Goal: Information Seeking & Learning: Learn about a topic

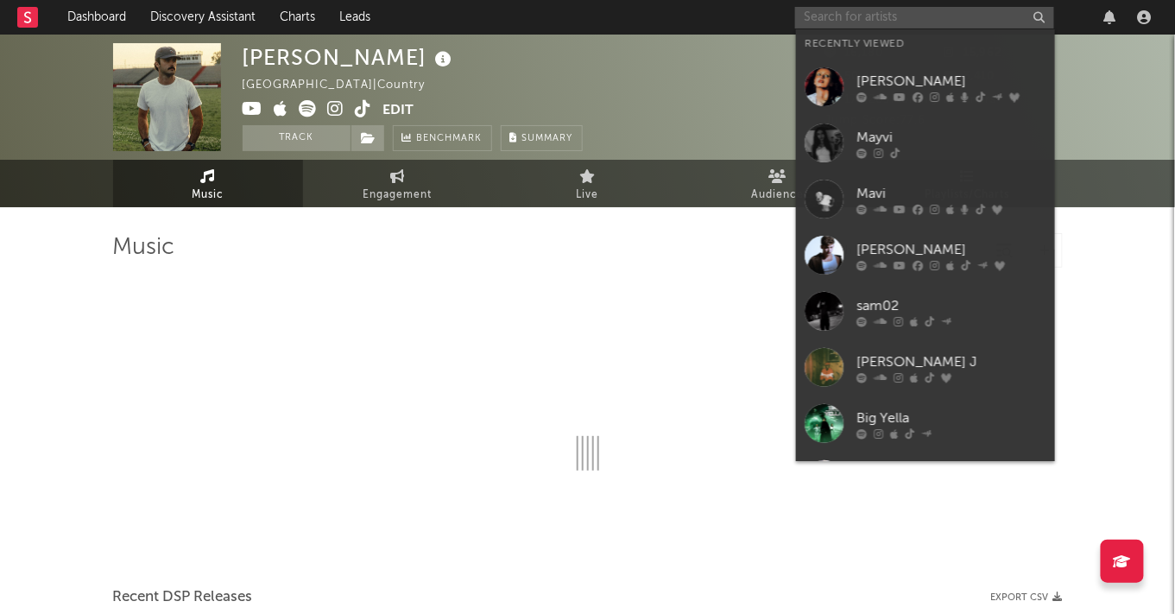
click at [988, 16] on input "text" at bounding box center [924, 18] width 259 height 22
type input "m"
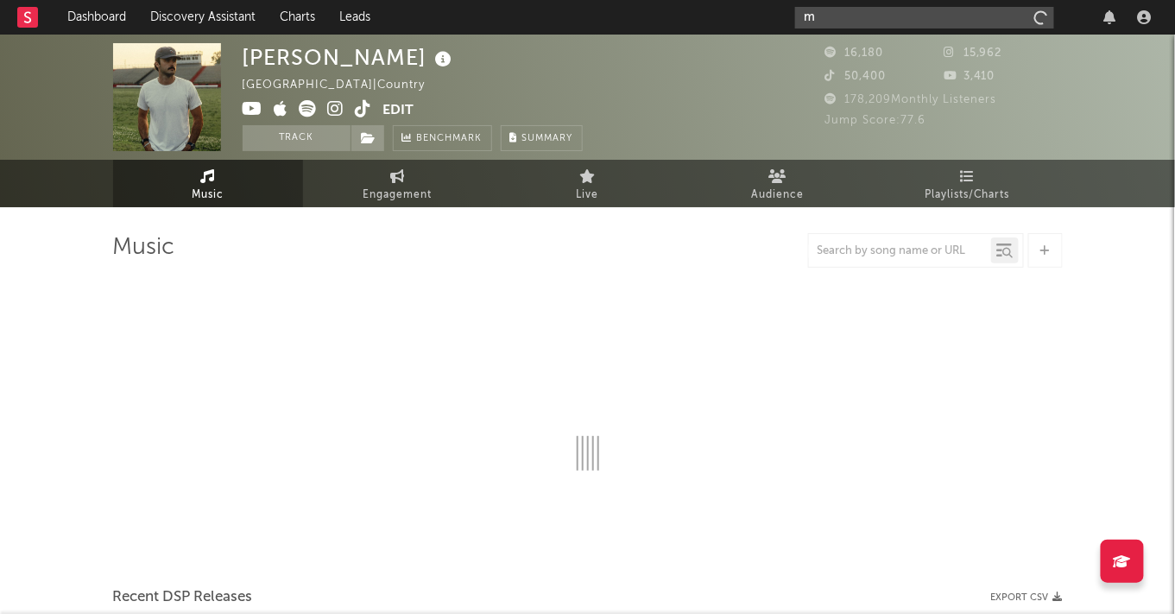
select select "6m"
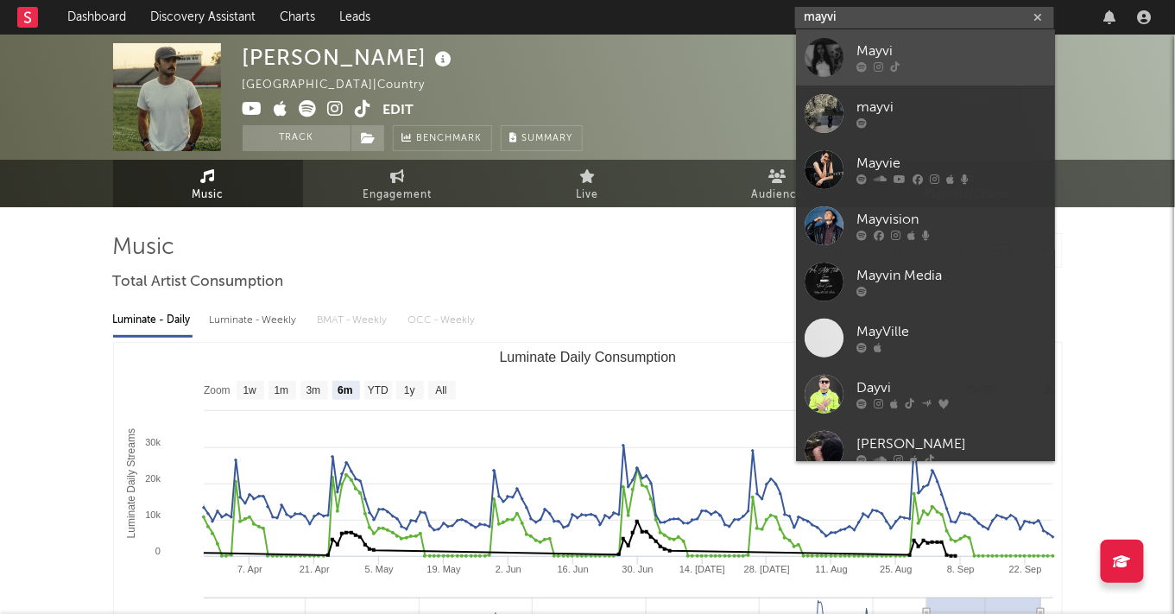
type input "mayvi"
click at [973, 56] on div "Mayvi" at bounding box center [951, 51] width 190 height 21
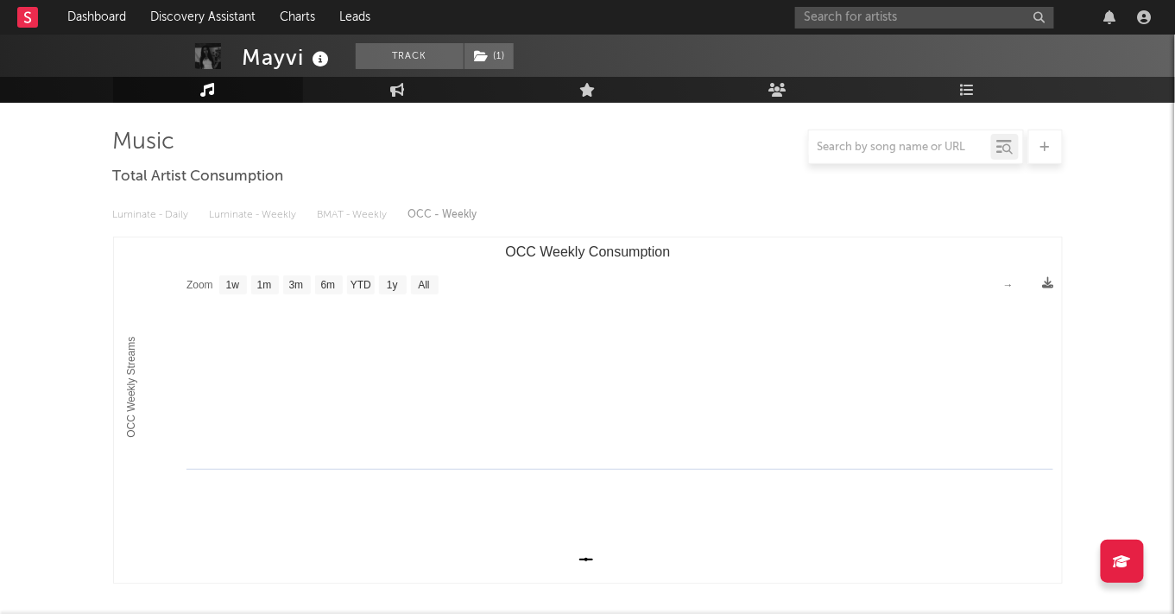
scroll to position [106, 0]
click at [230, 280] on text "1w" at bounding box center [232, 285] width 14 height 12
select select "1w"
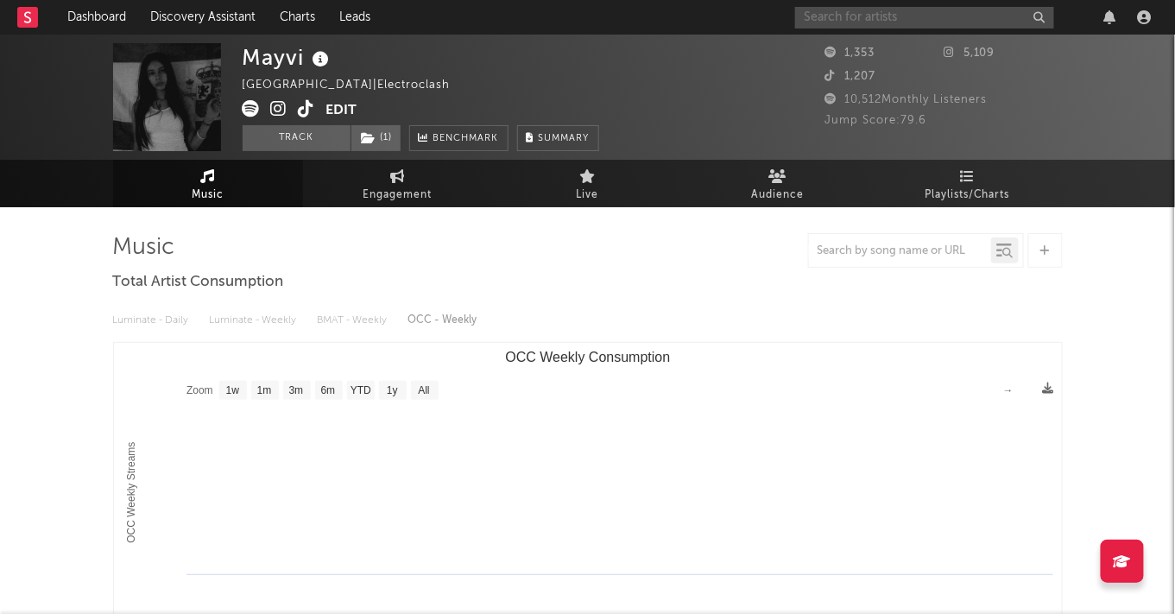
click at [818, 16] on input "text" at bounding box center [924, 18] width 259 height 22
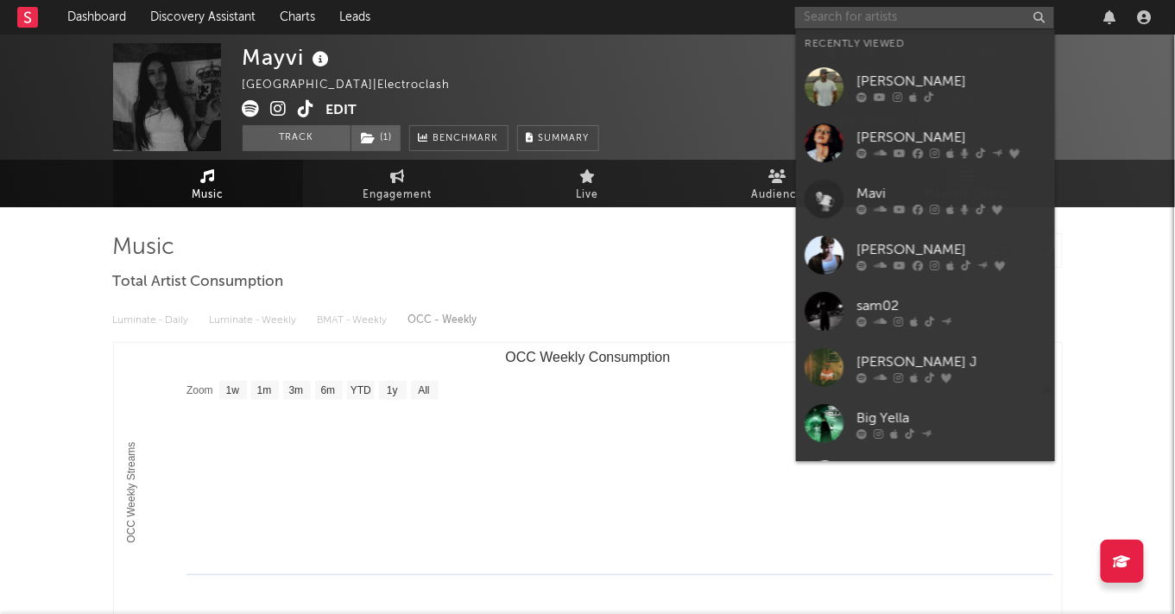
paste input "https://open.spotify.com/artist/40OnC1gducPfu1ZvA0pwa8?si=fTGjKrBJTd-_6ORrZNdymw"
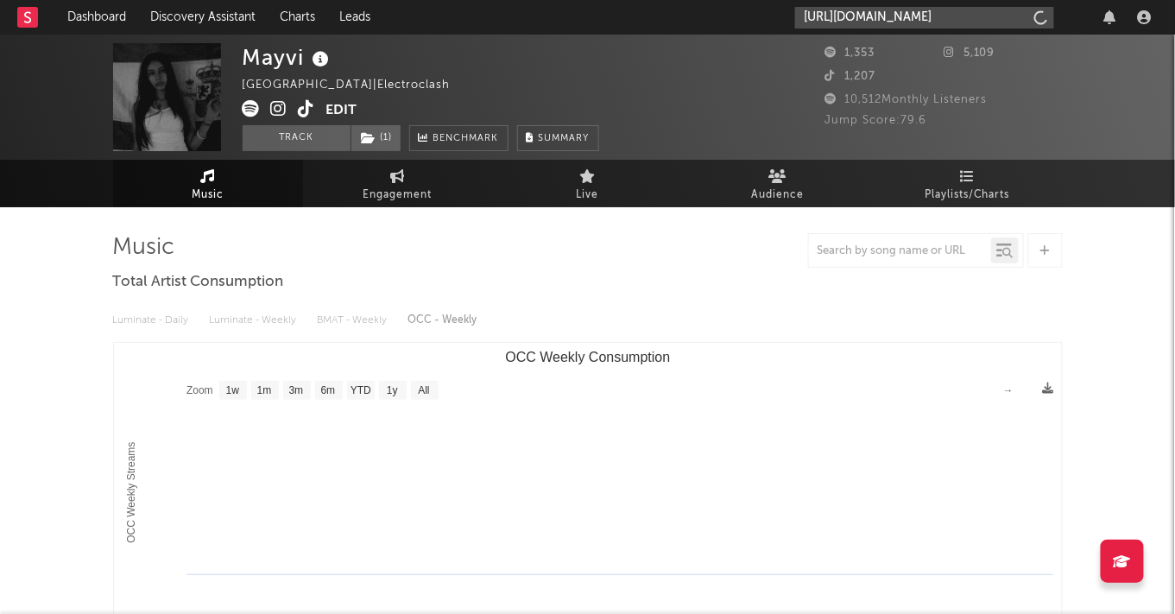
scroll to position [0, 287]
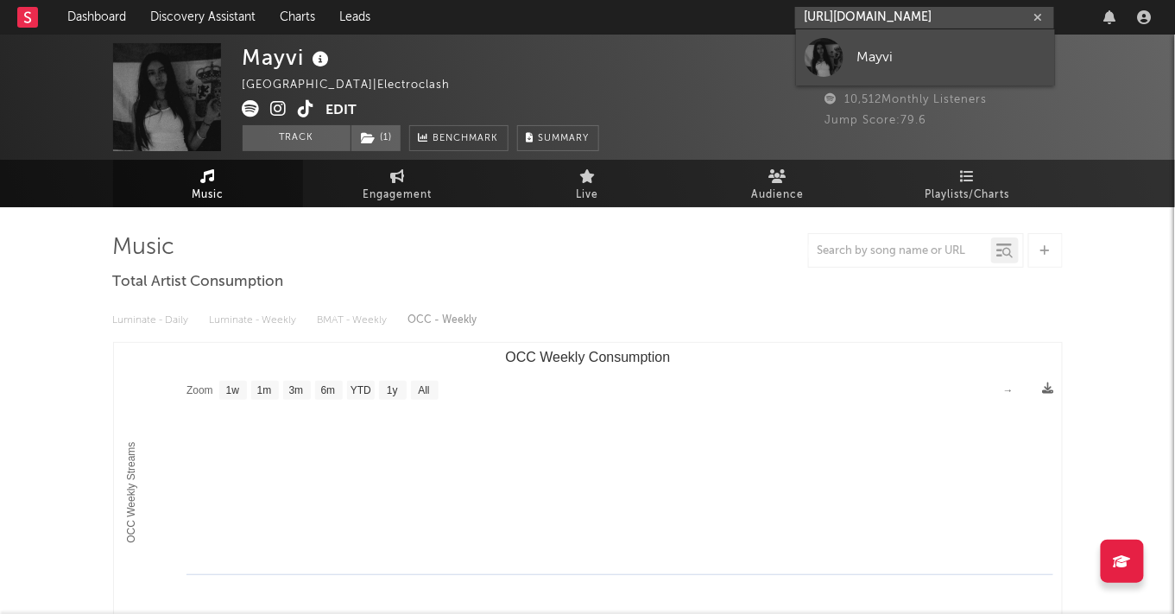
type input "https://open.spotify.com/artist/40OnC1gducPfu1ZvA0pwa8?si=fTGjKrBJTd-_6ORrZNdymw"
click at [869, 70] on link "Mayvi" at bounding box center [925, 57] width 259 height 56
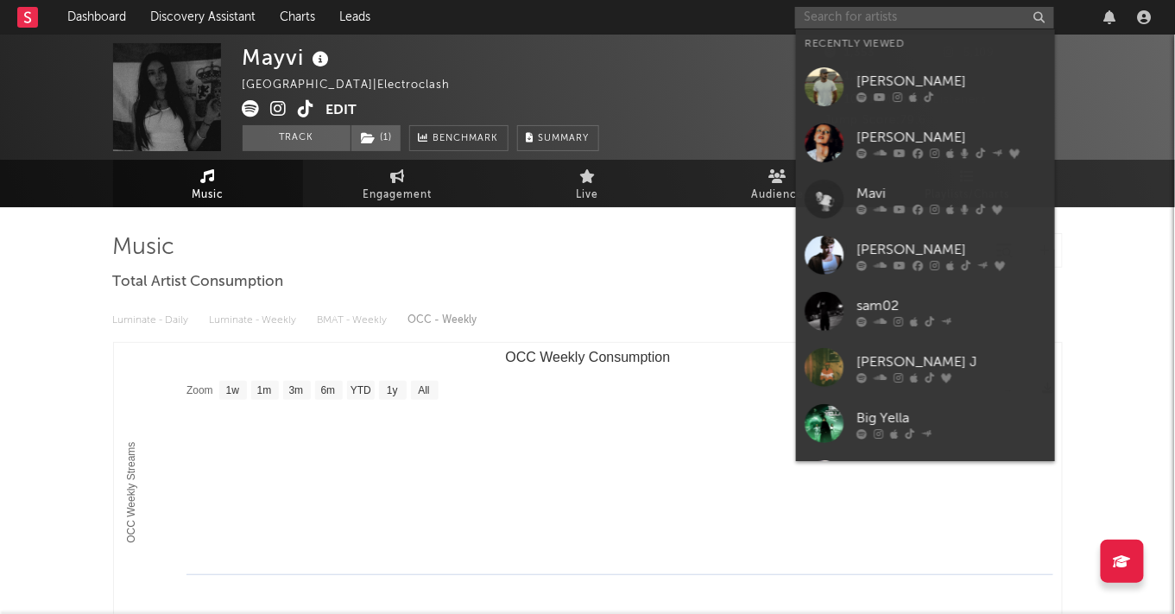
click at [981, 9] on input "text" at bounding box center [924, 18] width 259 height 22
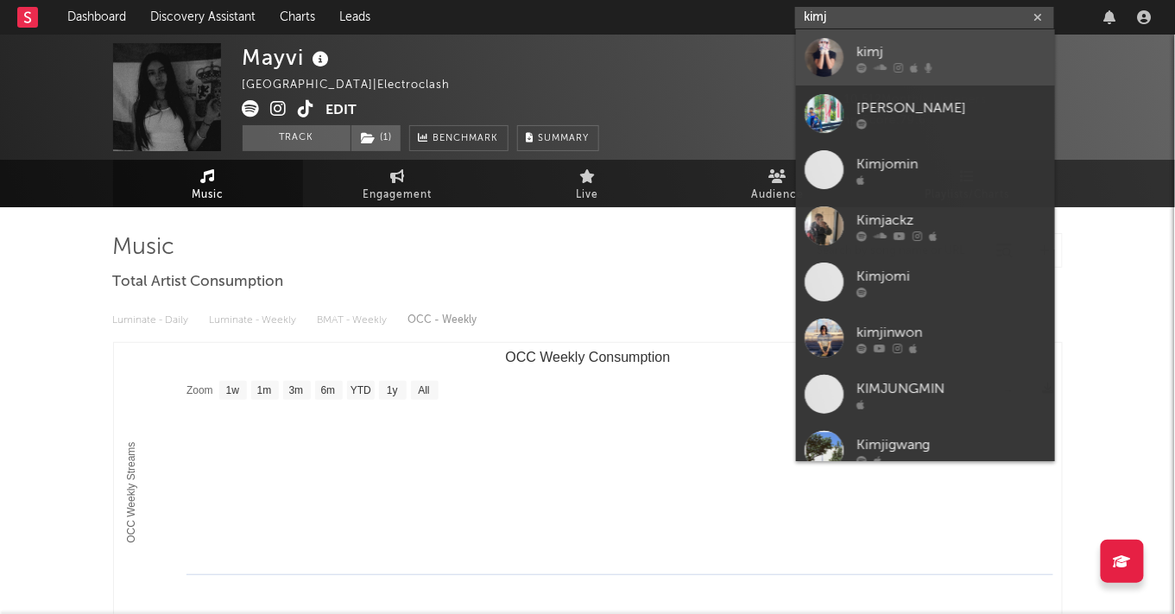
type input "kimj"
click at [976, 56] on div "kimj" at bounding box center [951, 51] width 190 height 21
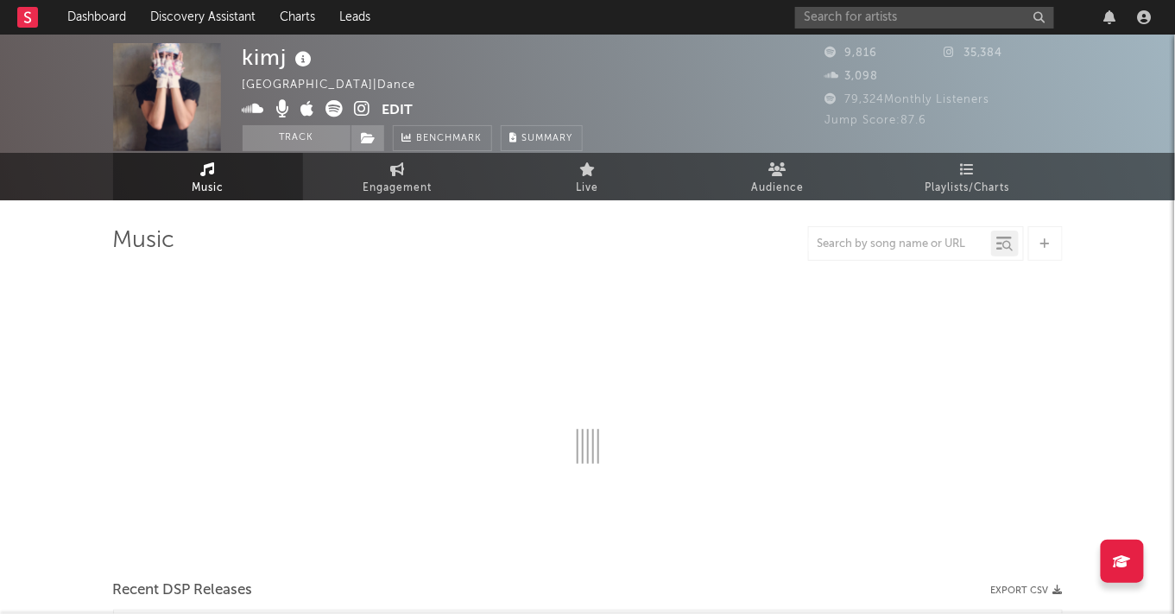
select select "1w"
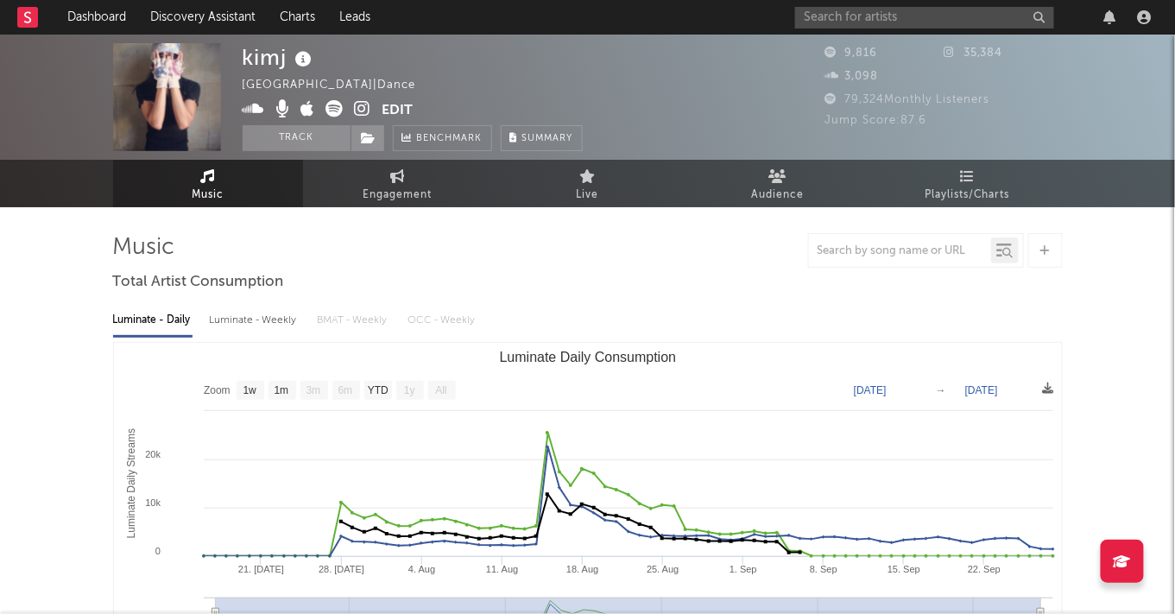
click at [229, 327] on div "Luminate - Weekly" at bounding box center [255, 320] width 91 height 29
select select "6m"
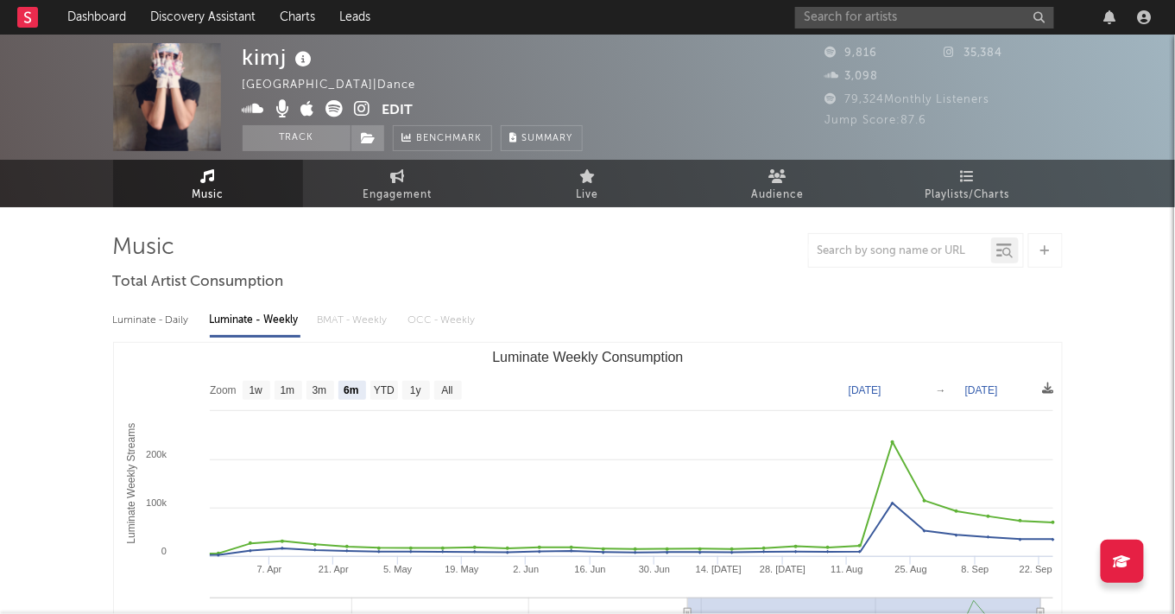
click at [175, 327] on div "Luminate - Daily" at bounding box center [152, 320] width 79 height 29
select select "1w"
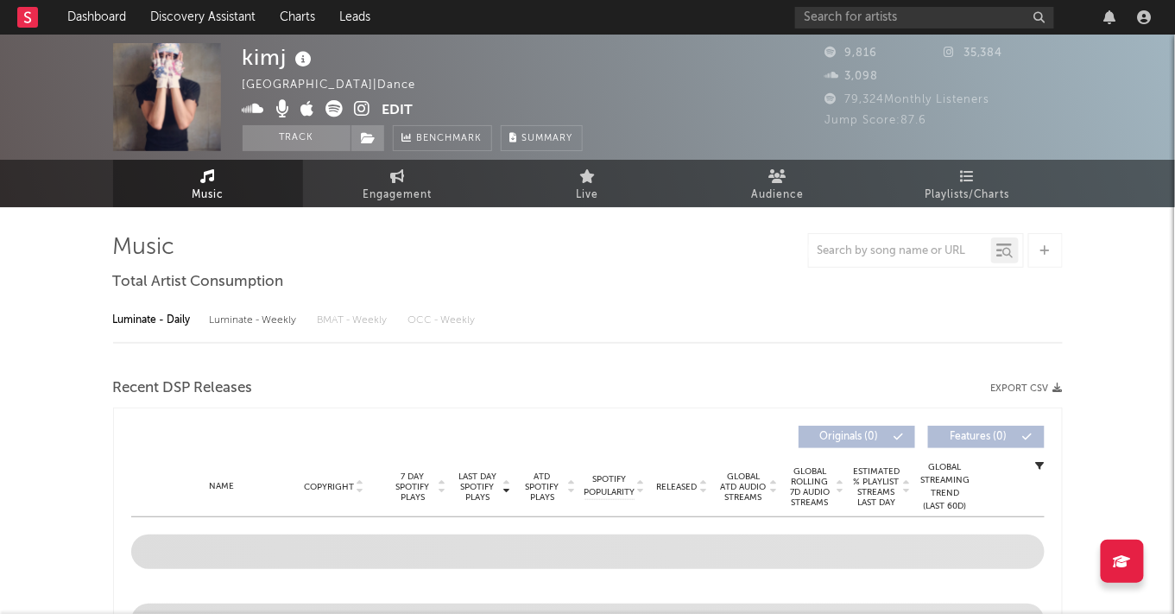
select select "1w"
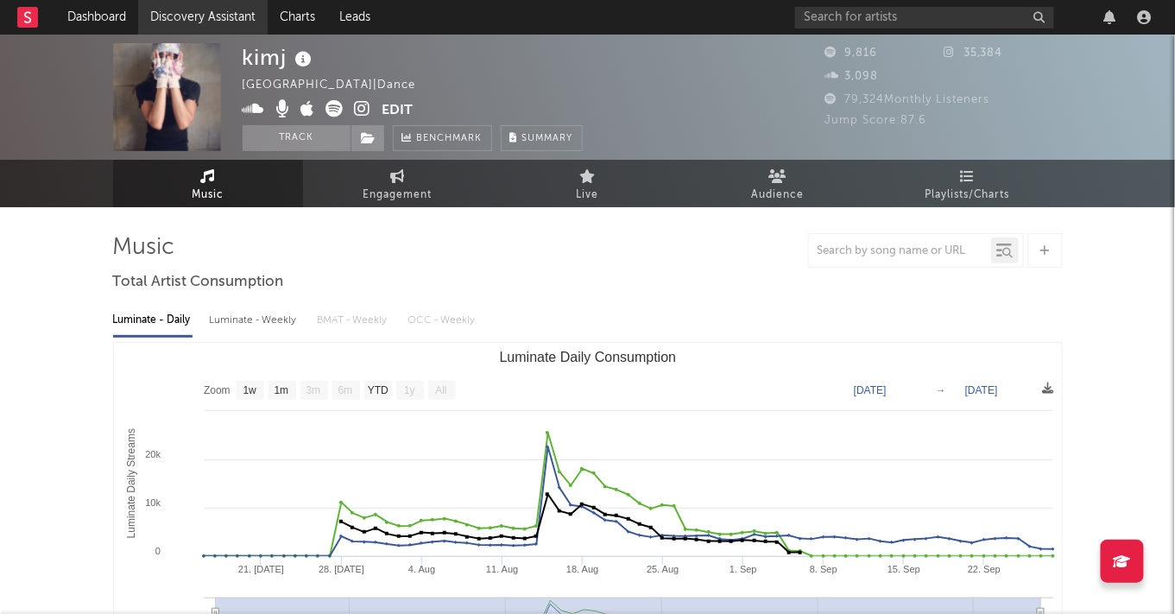
click at [180, 22] on link "Discovery Assistant" at bounding box center [202, 17] width 129 height 35
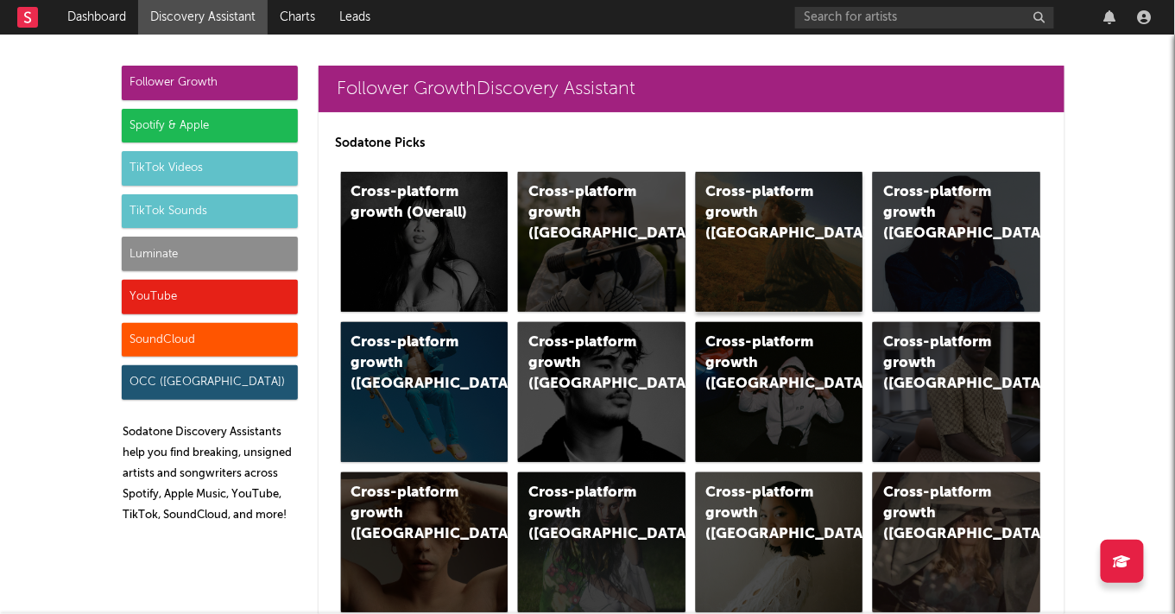
click at [721, 230] on div "Cross-platform growth ([GEOGRAPHIC_DATA])" at bounding box center [779, 242] width 167 height 140
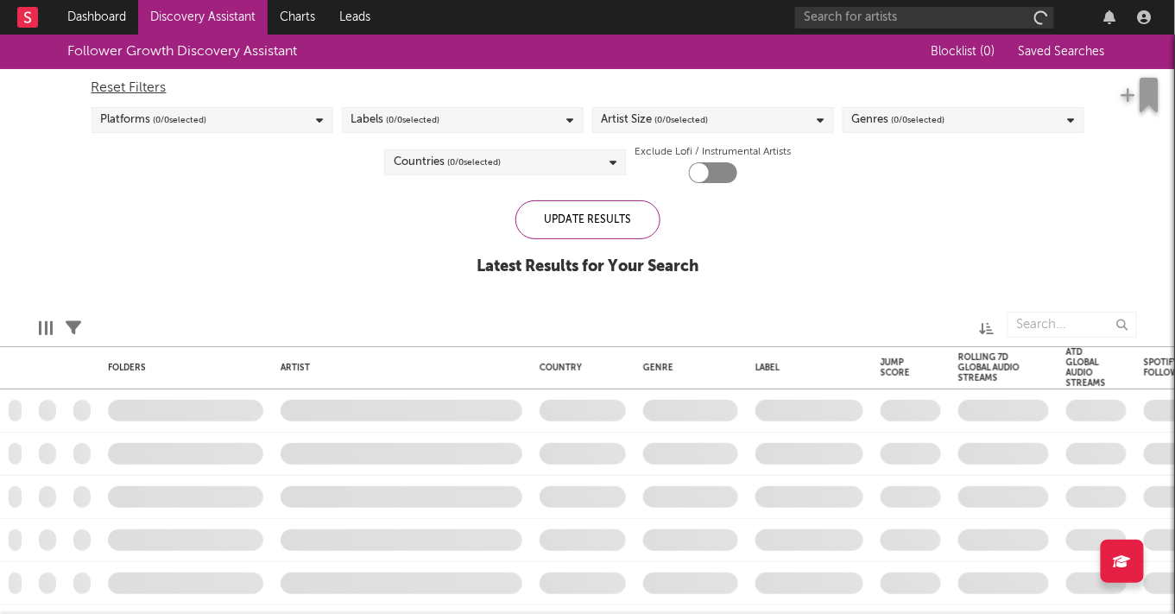
checkbox input "true"
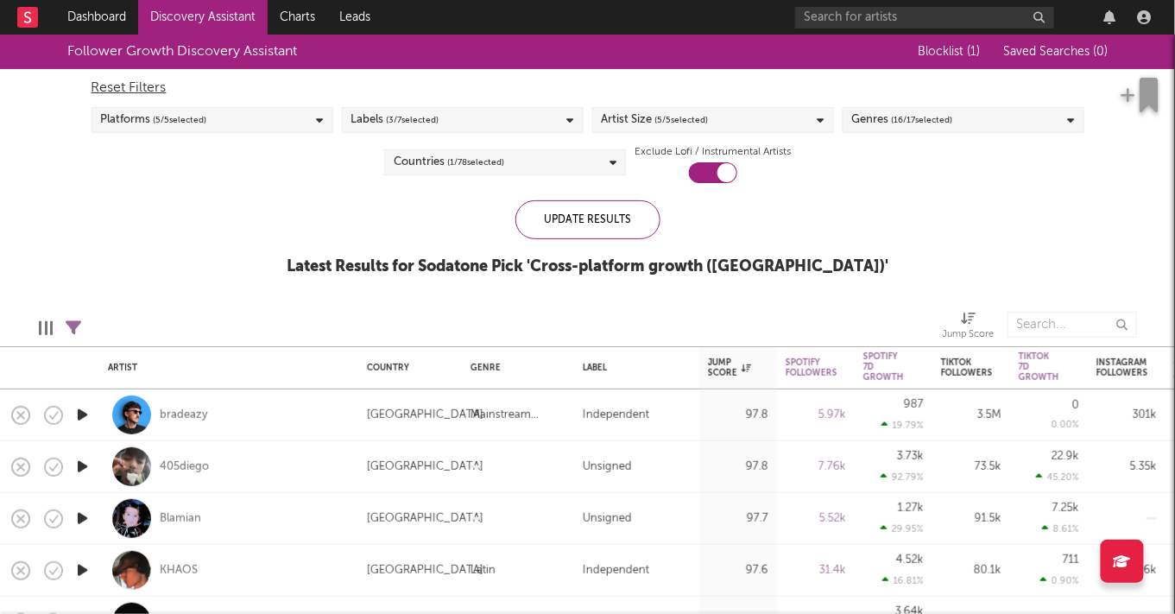
click at [856, 110] on div "Genres ( 16 / 17 selected)" at bounding box center [902, 120] width 101 height 21
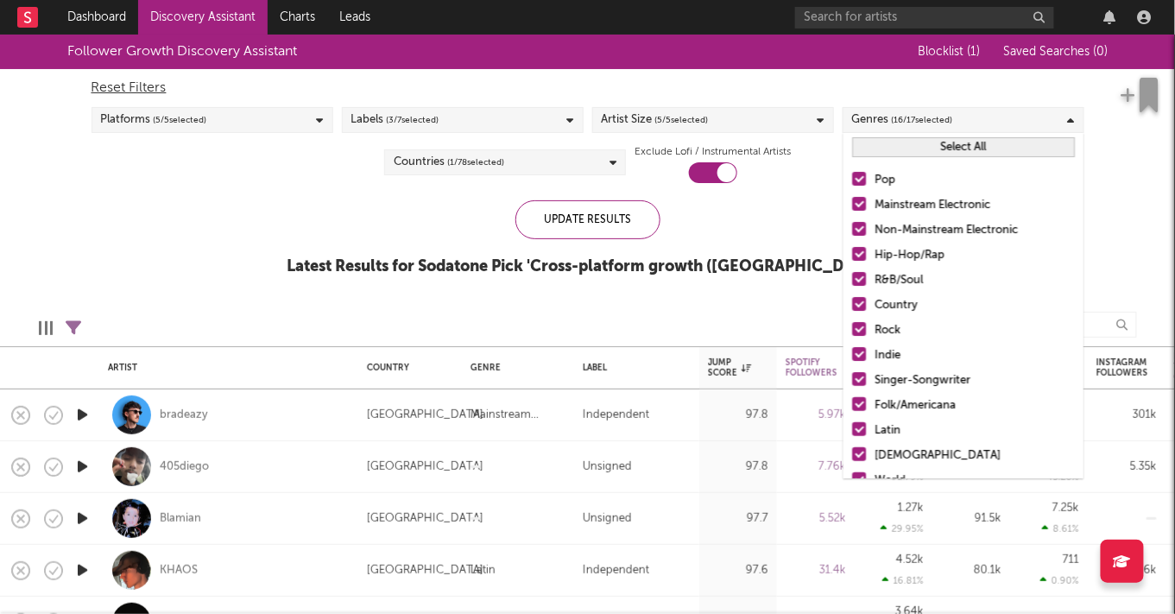
click at [891, 152] on button "Select All" at bounding box center [963, 147] width 223 height 20
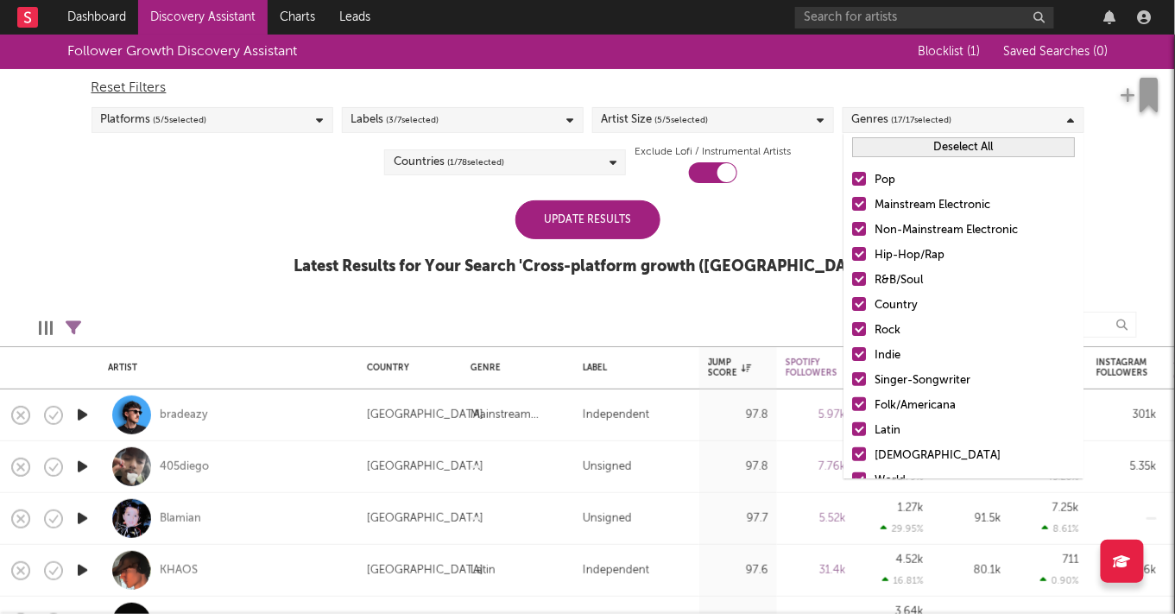
click at [890, 151] on button "Deselect All" at bounding box center [963, 147] width 223 height 20
click at [880, 149] on button "Select All" at bounding box center [963, 147] width 223 height 20
click at [642, 216] on div "Update Results" at bounding box center [587, 219] width 145 height 39
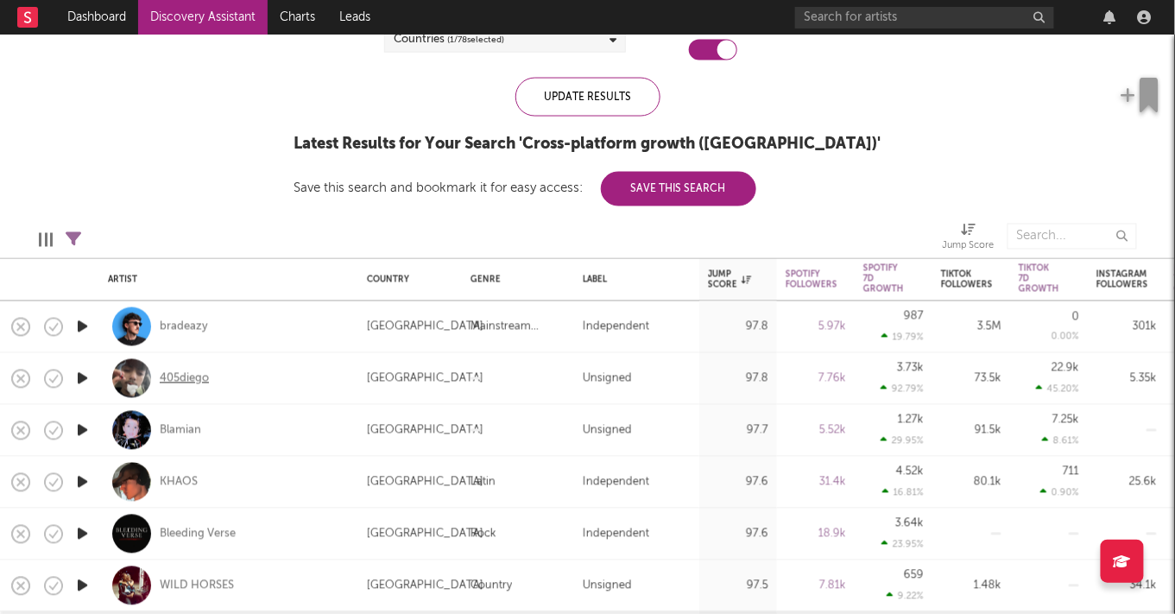
click at [182, 375] on div "405diego" at bounding box center [184, 378] width 49 height 16
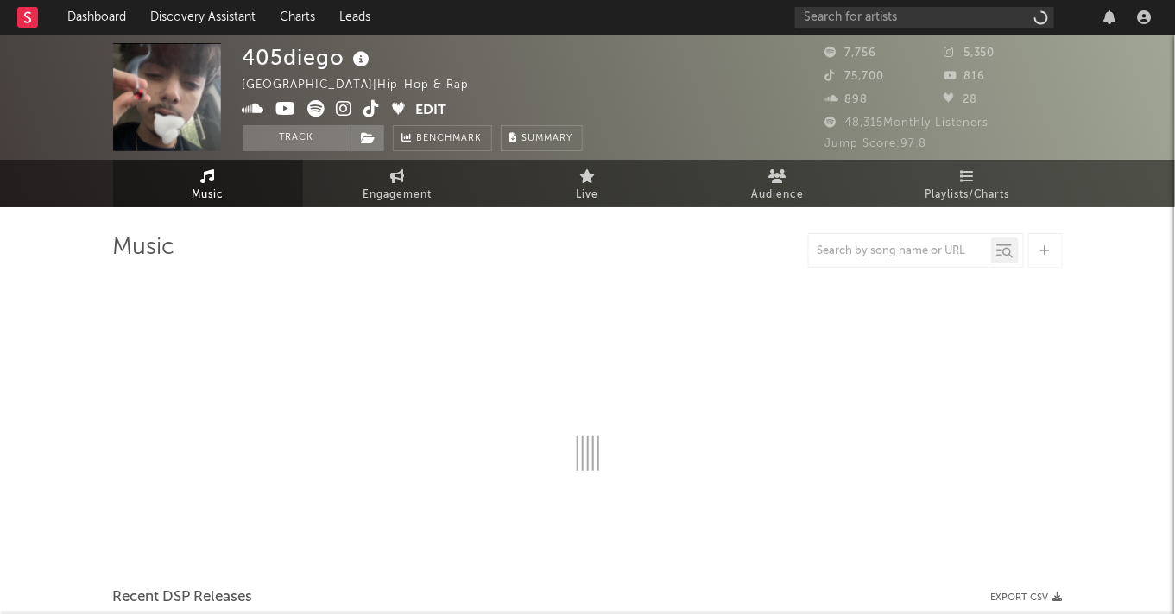
select select "1w"
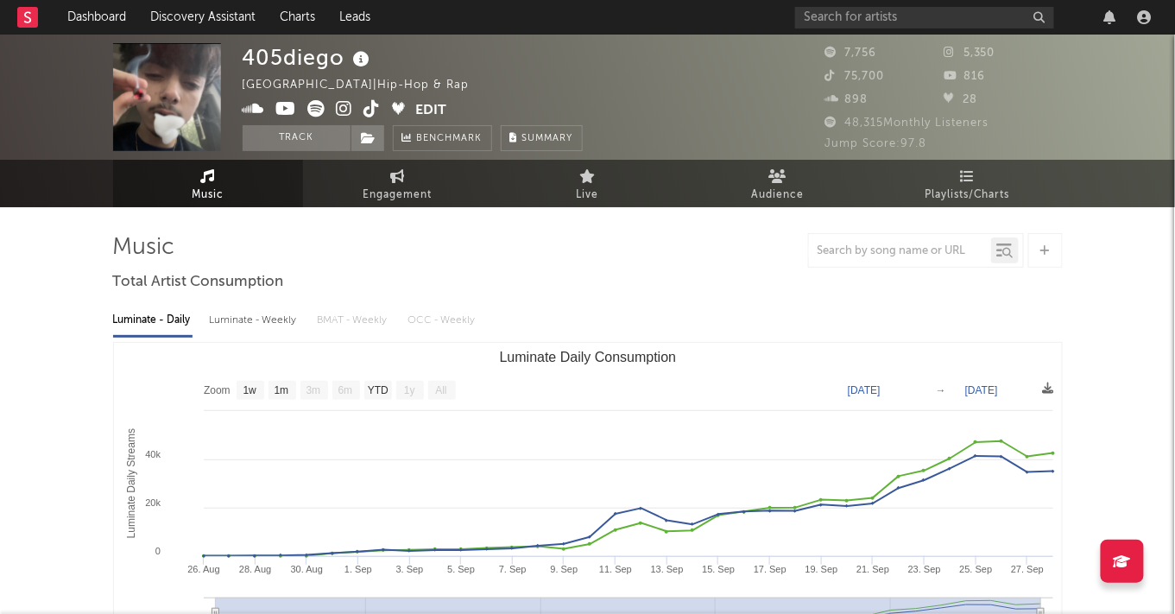
click at [342, 111] on icon at bounding box center [345, 108] width 16 height 17
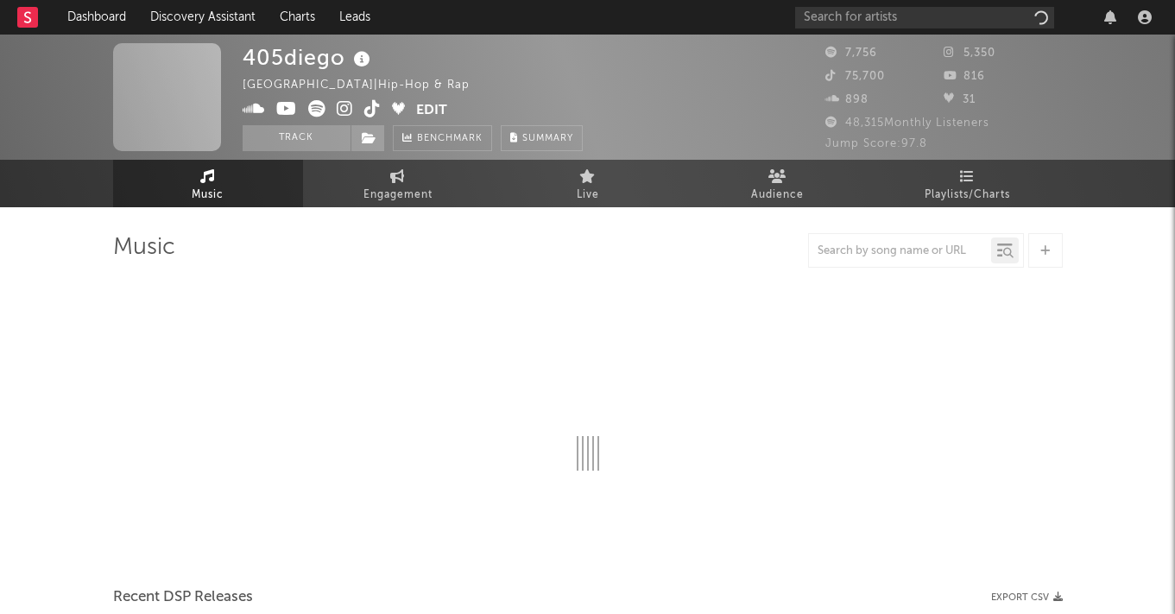
select select "1w"
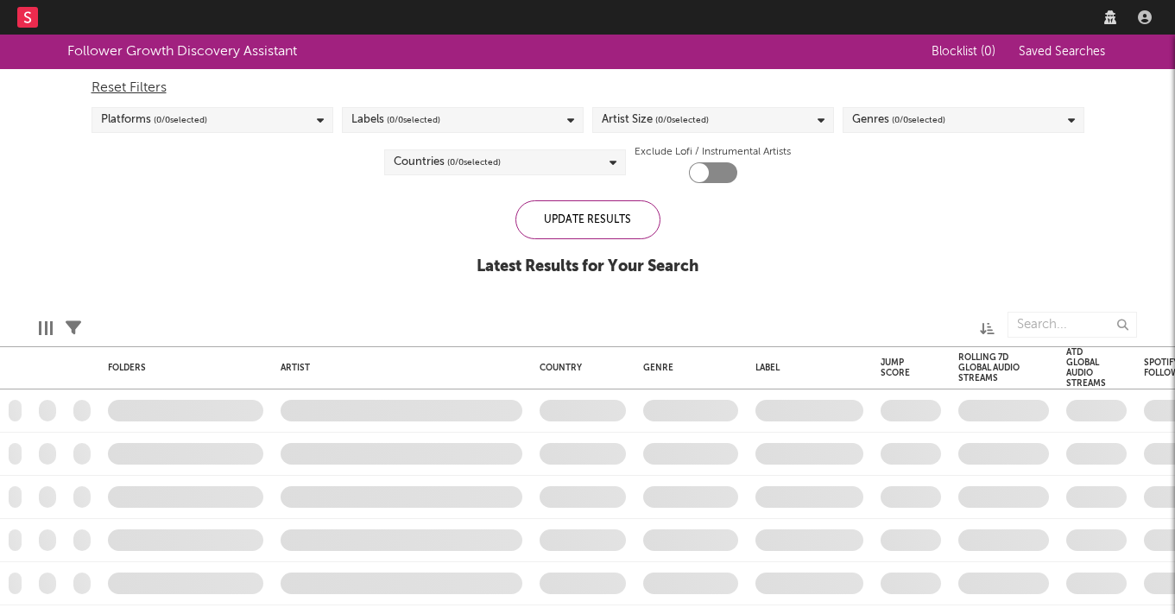
checkbox input "true"
